Goal: Download file/media

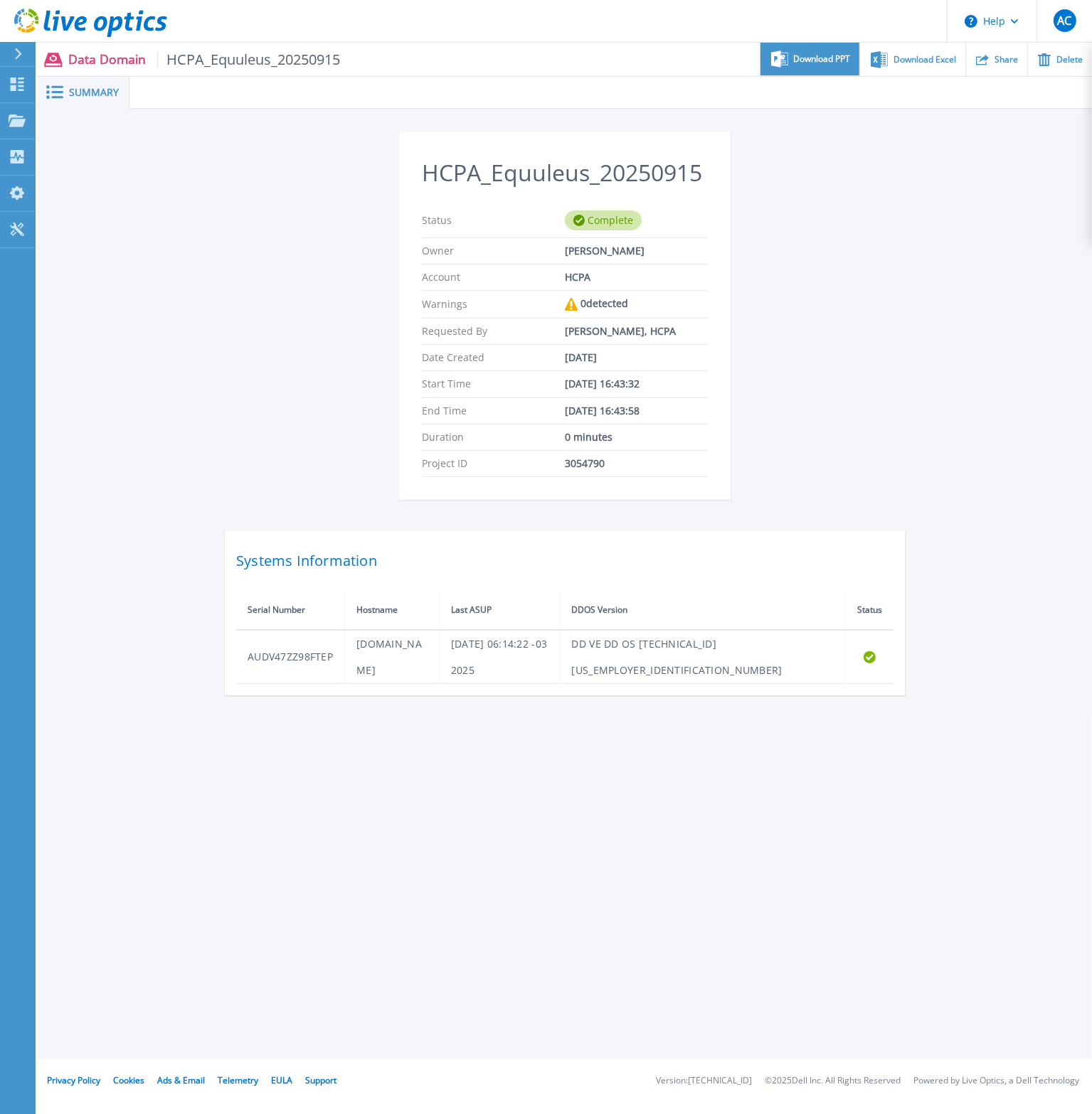
click at [839, 58] on span "Download PPT" at bounding box center [823, 59] width 57 height 9
click at [916, 63] on span "Download Excel" at bounding box center [924, 59] width 63 height 9
click at [499, 50] on ul "Download PPT Download Excel Share Delete" at bounding box center [715, 59] width 751 height 33
click at [69, 77] on p "Dashboard" at bounding box center [63, 85] width 53 height 37
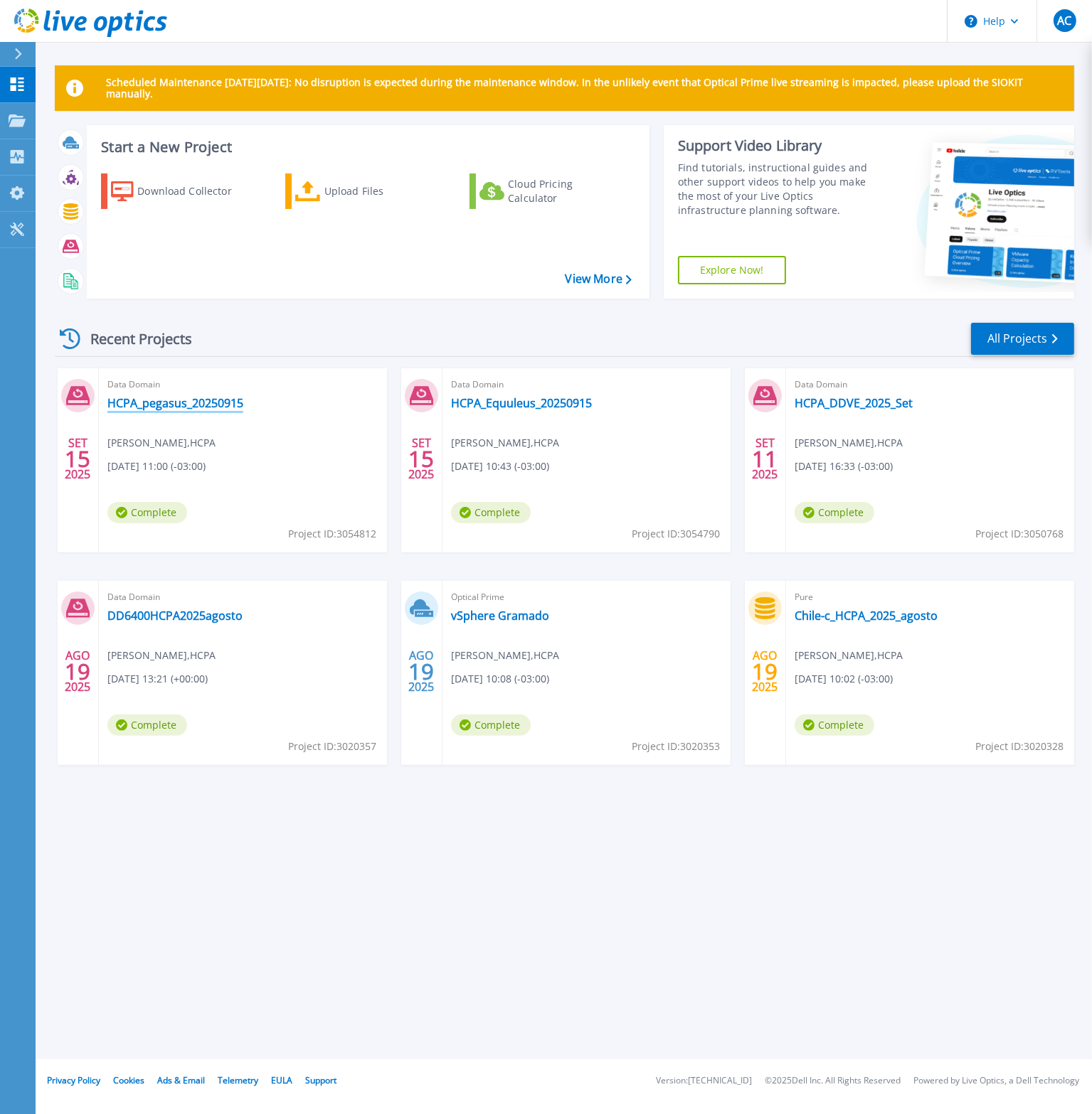
click at [211, 402] on link "HCPA_pegasus_20250915" at bounding box center [176, 403] width 136 height 14
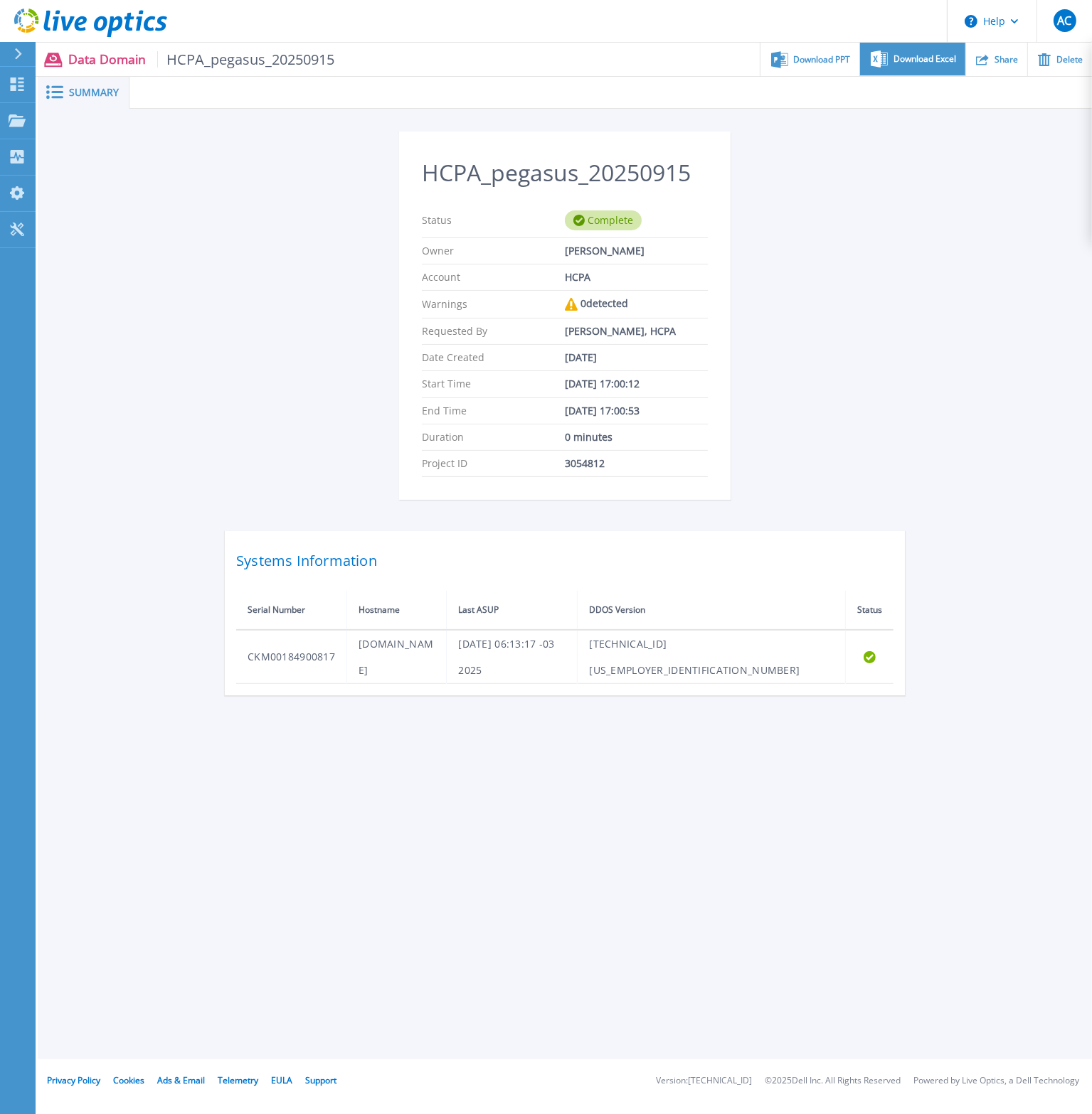
click at [918, 63] on span "Download Excel" at bounding box center [924, 59] width 63 height 9
click at [827, 57] on span "Download PPT" at bounding box center [823, 59] width 57 height 9
click at [85, 93] on span "Summary" at bounding box center [94, 92] width 50 height 10
click at [57, 78] on p "Dashboard" at bounding box center [63, 85] width 53 height 37
